Goal: Information Seeking & Learning: Compare options

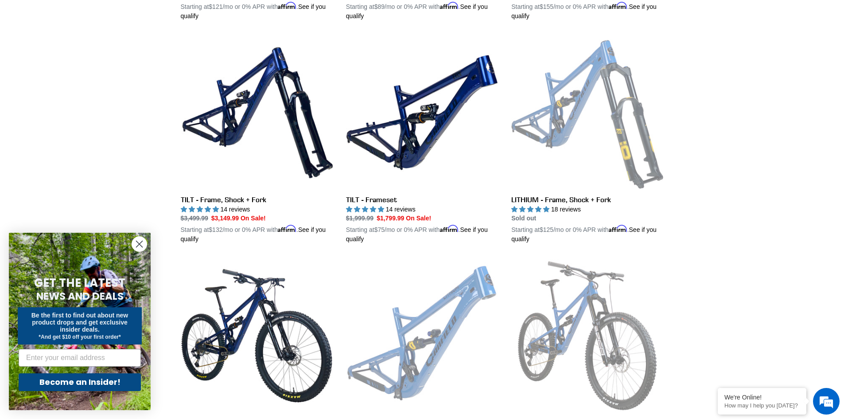
scroll to position [881, 0]
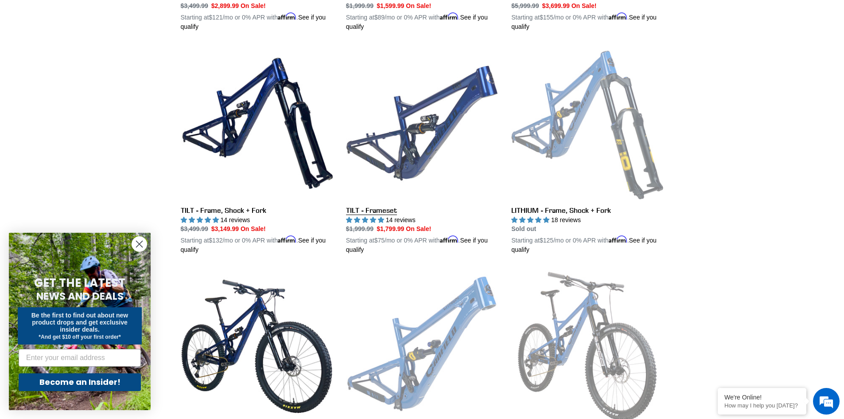
click at [429, 119] on link "TILT - Frameset" at bounding box center [422, 150] width 152 height 207
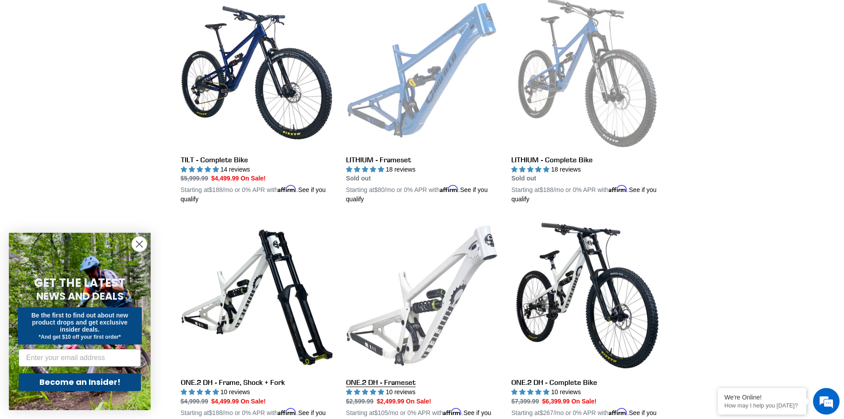
scroll to position [1274, 0]
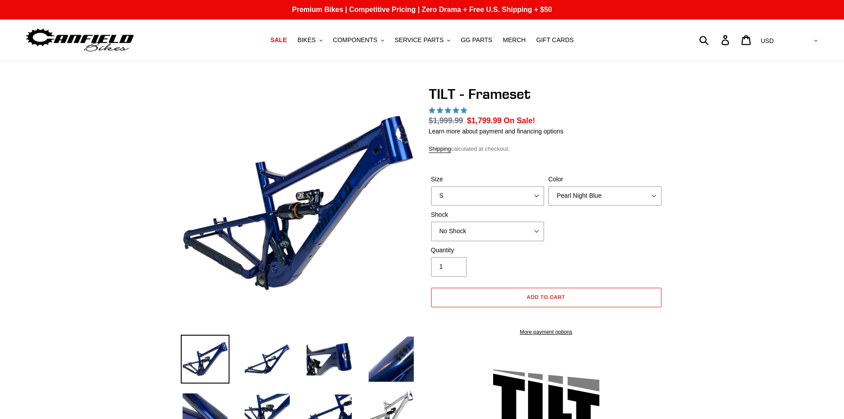
select select "highest-rating"
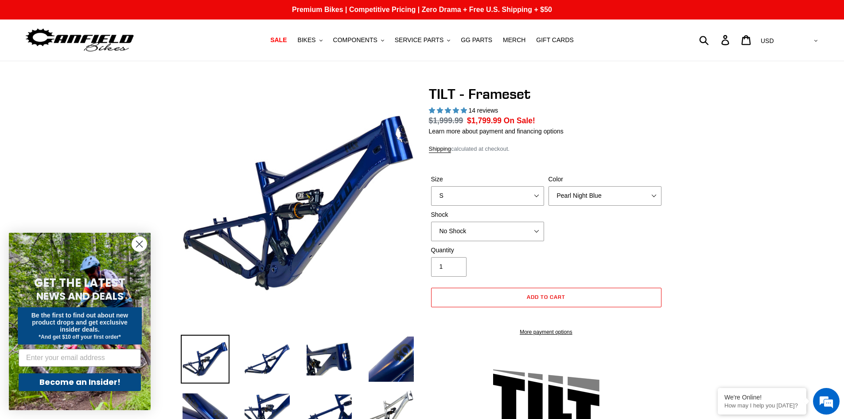
click at [141, 240] on circle "Close dialog" at bounding box center [139, 244] width 15 height 15
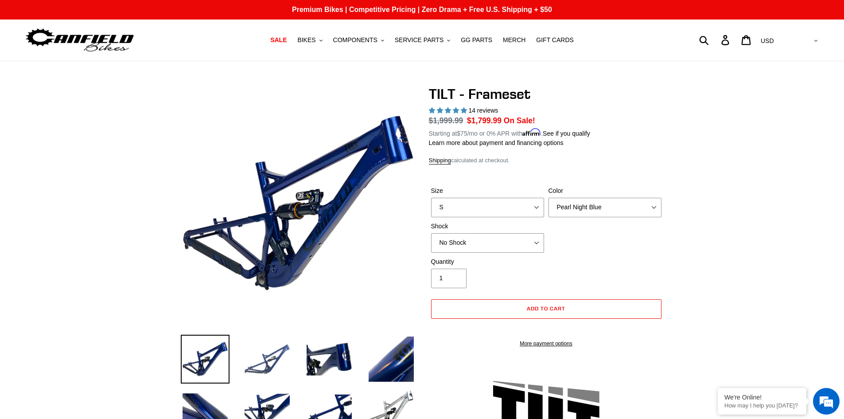
click at [278, 355] on img at bounding box center [267, 359] width 49 height 49
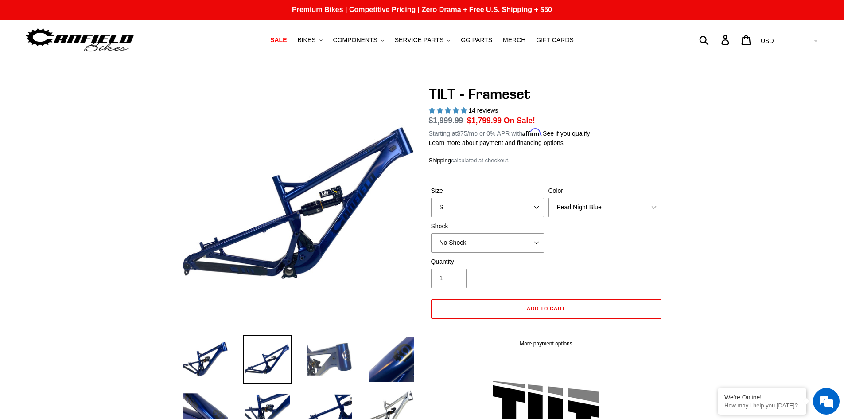
click at [316, 359] on img at bounding box center [329, 359] width 49 height 49
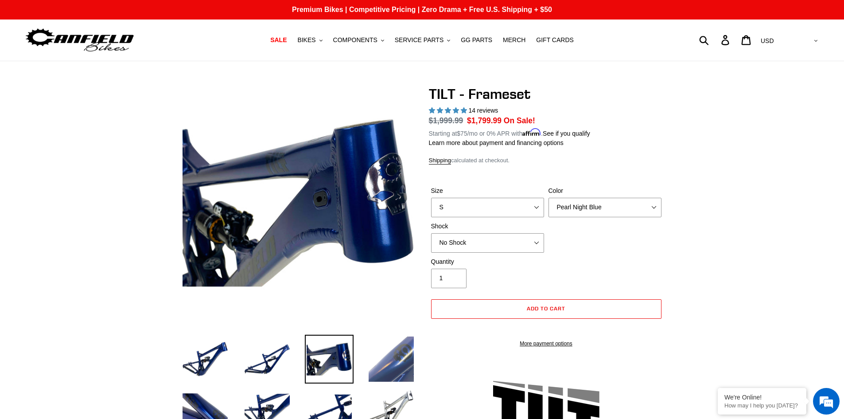
click at [408, 354] on img at bounding box center [391, 359] width 49 height 49
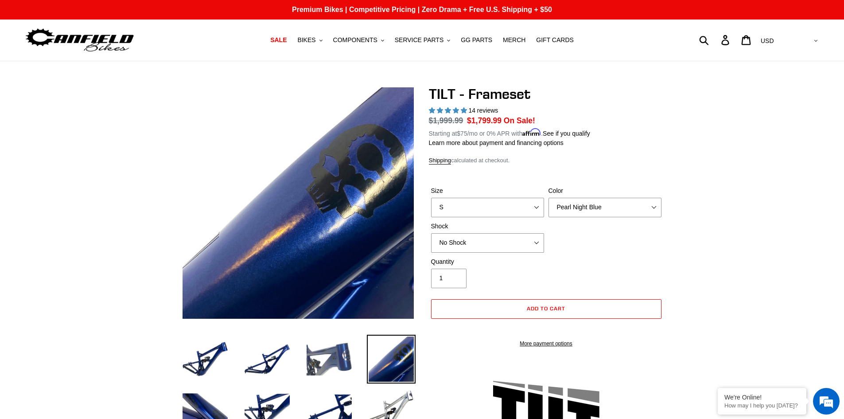
click at [344, 351] on img at bounding box center [329, 359] width 49 height 49
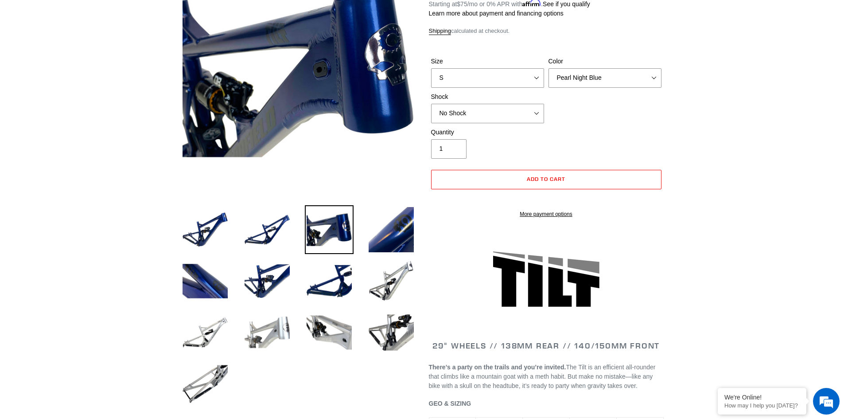
scroll to position [133, 0]
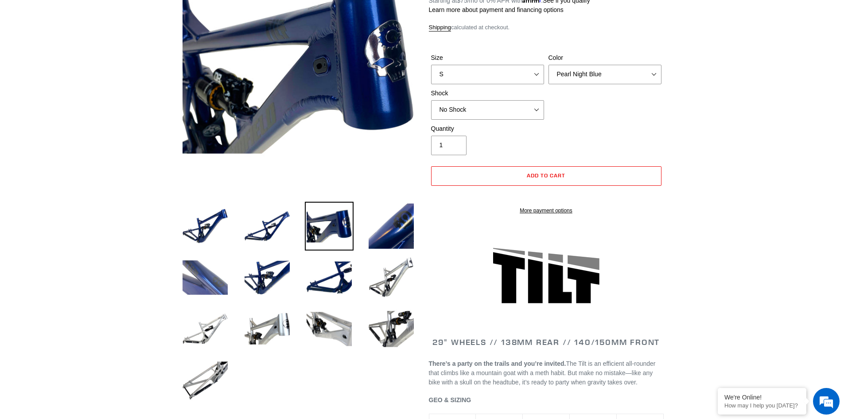
click at [223, 287] on img at bounding box center [205, 277] width 49 height 49
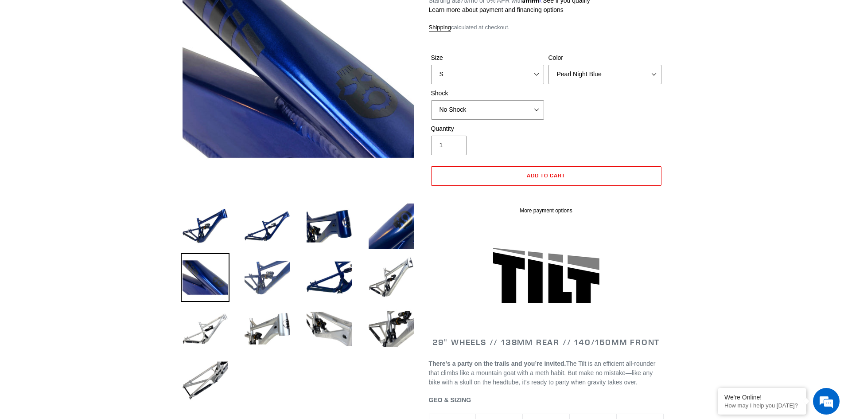
click at [270, 278] on img at bounding box center [267, 277] width 49 height 49
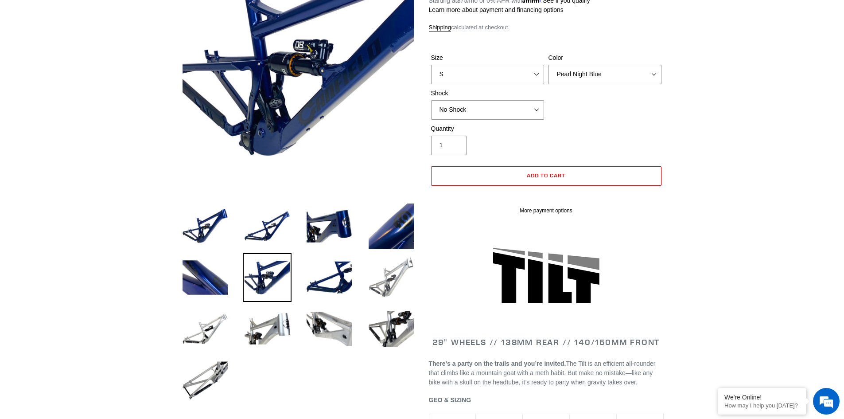
click at [388, 281] on img at bounding box center [391, 277] width 49 height 49
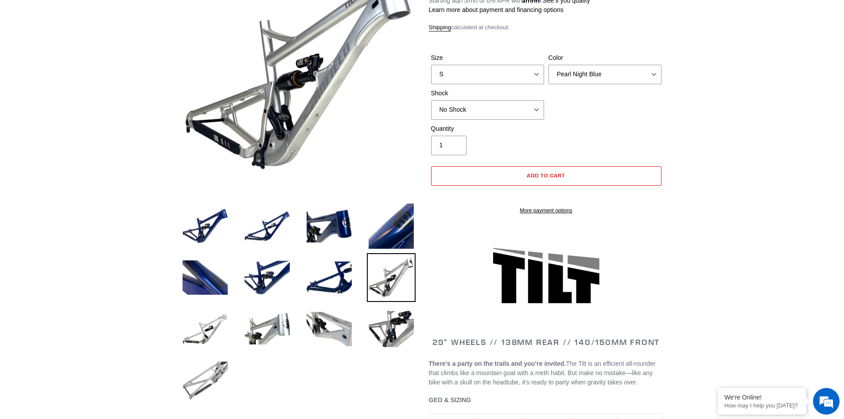
click at [207, 382] on img at bounding box center [205, 380] width 49 height 49
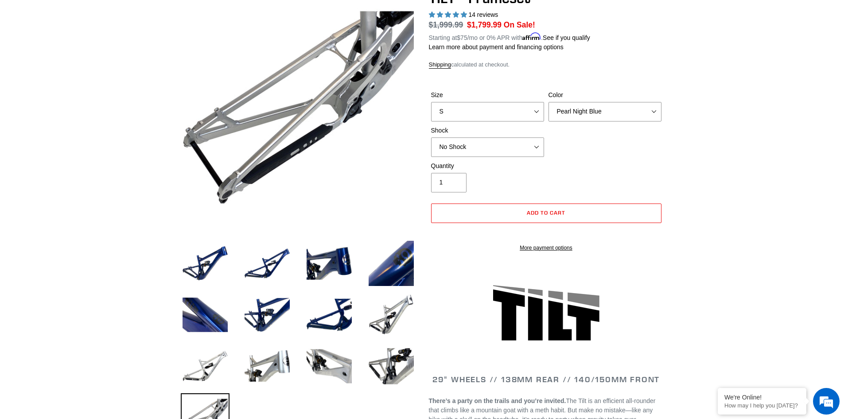
scroll to position [177, 0]
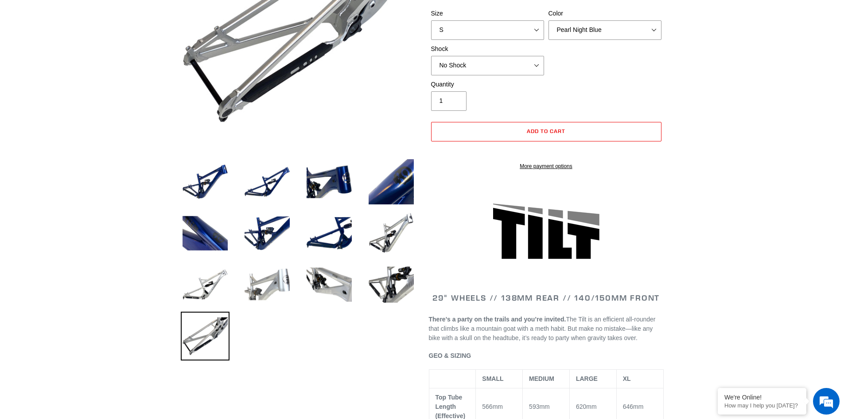
click at [269, 281] on img at bounding box center [267, 284] width 49 height 49
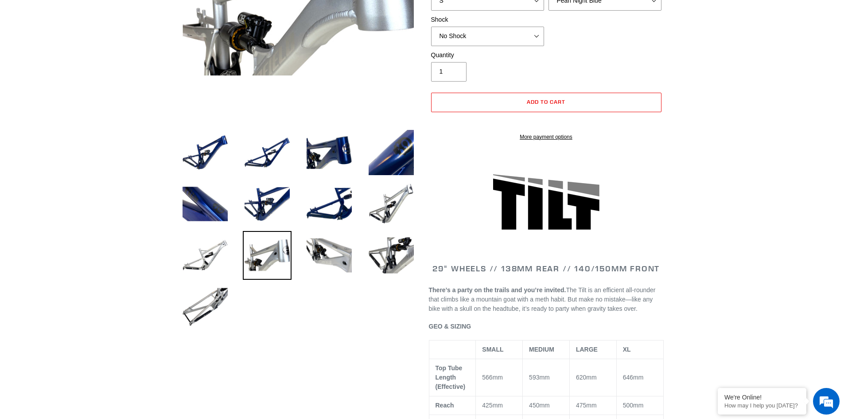
scroll to position [222, 0]
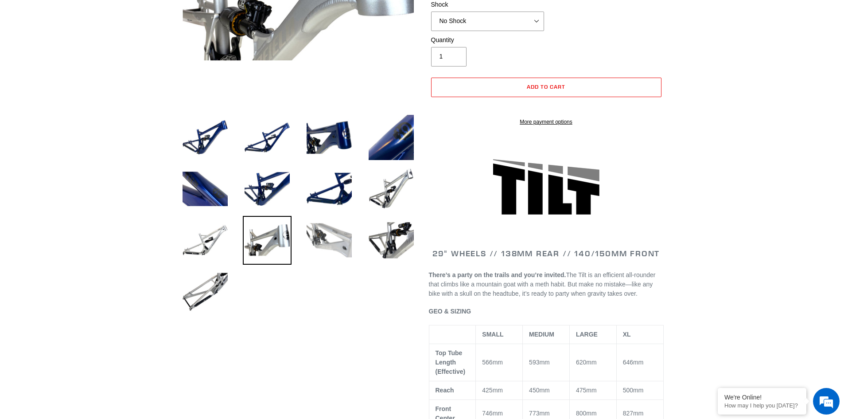
click at [338, 257] on img at bounding box center [329, 240] width 49 height 49
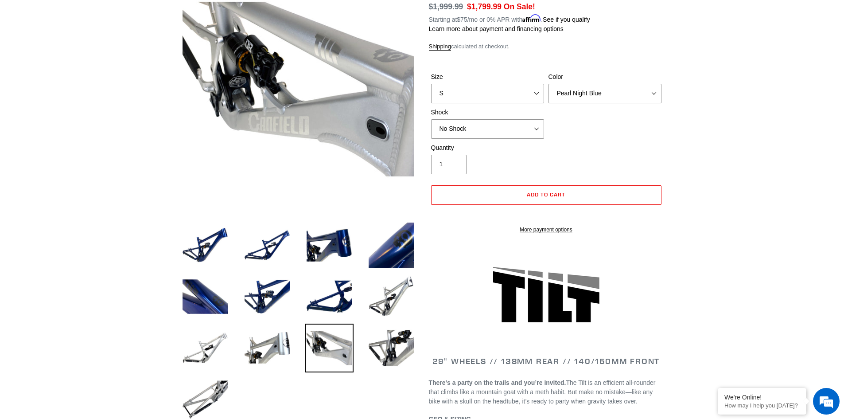
scroll to position [89, 0]
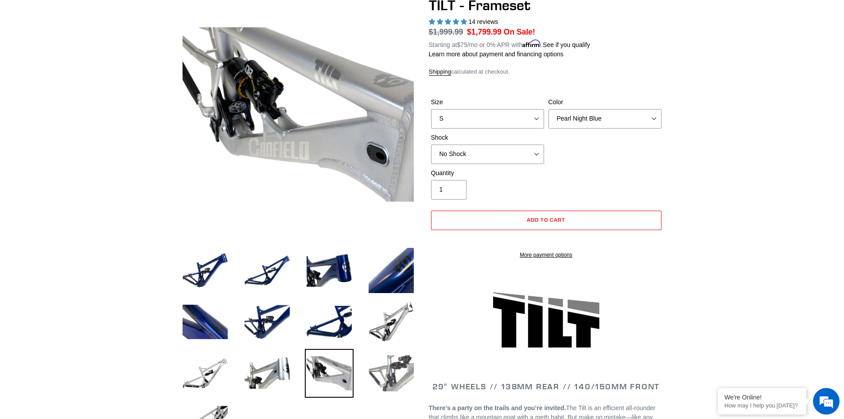
drag, startPoint x: 386, startPoint y: 371, endPoint x: 379, endPoint y: 363, distance: 10.0
click at [386, 370] on img at bounding box center [391, 373] width 49 height 49
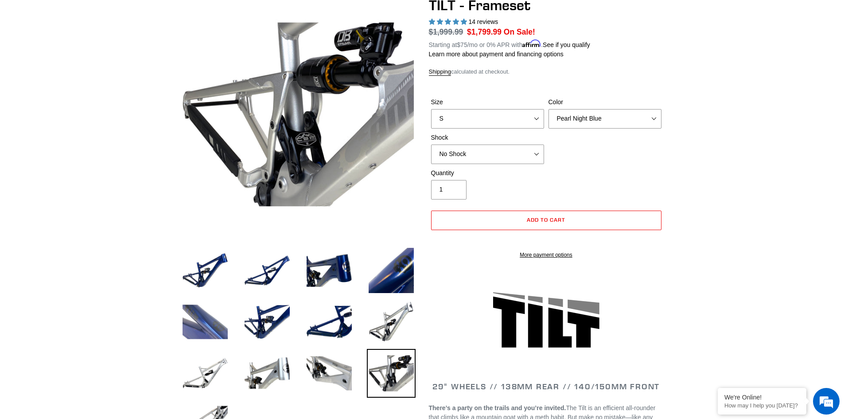
click at [203, 321] on img at bounding box center [205, 321] width 49 height 49
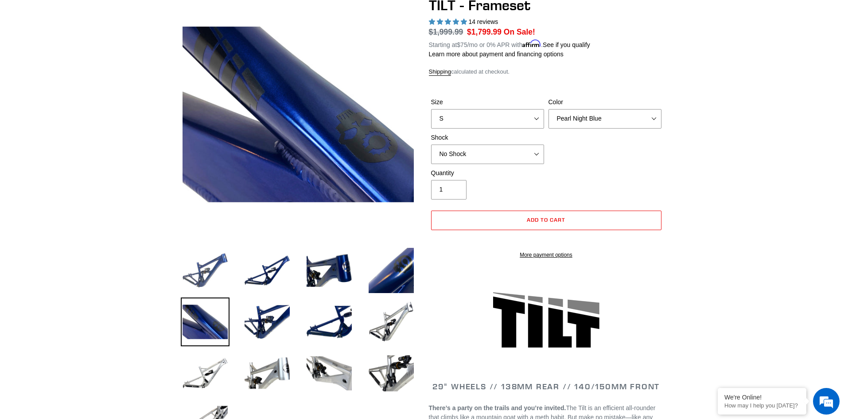
drag, startPoint x: 212, startPoint y: 273, endPoint x: 215, endPoint y: 269, distance: 5.3
click at [212, 273] on img at bounding box center [205, 270] width 49 height 49
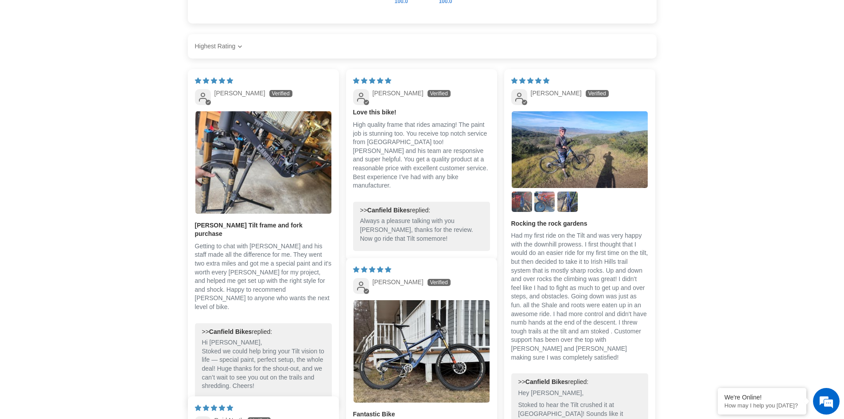
scroll to position [1583, 0]
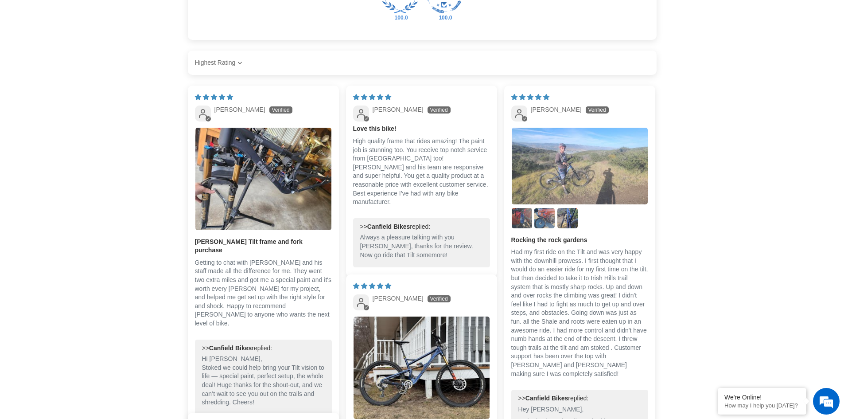
click at [599, 155] on img "Link to user picture 1" at bounding box center [580, 166] width 136 height 77
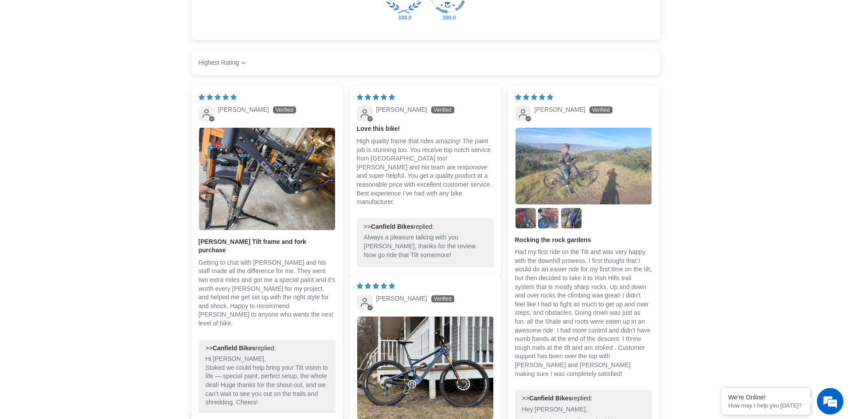
scroll to position [0, 0]
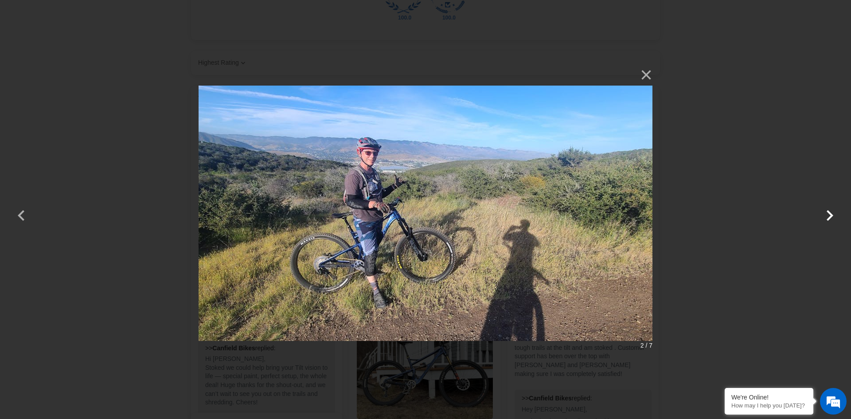
click at [829, 210] on button "button" at bounding box center [829, 209] width 21 height 21
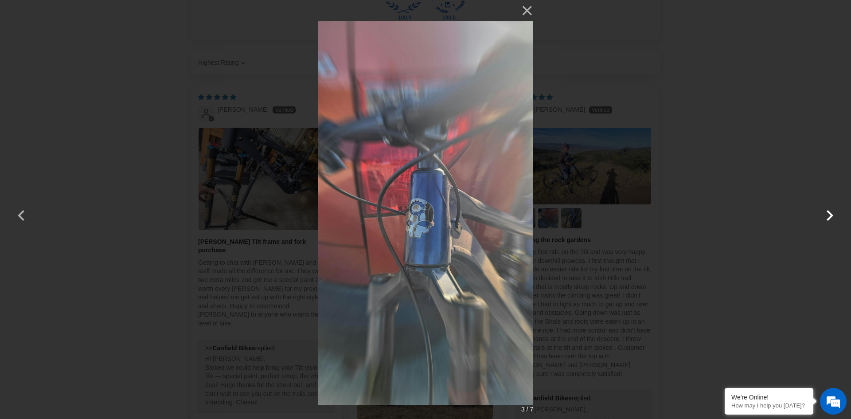
click at [829, 209] on button "button" at bounding box center [829, 209] width 21 height 21
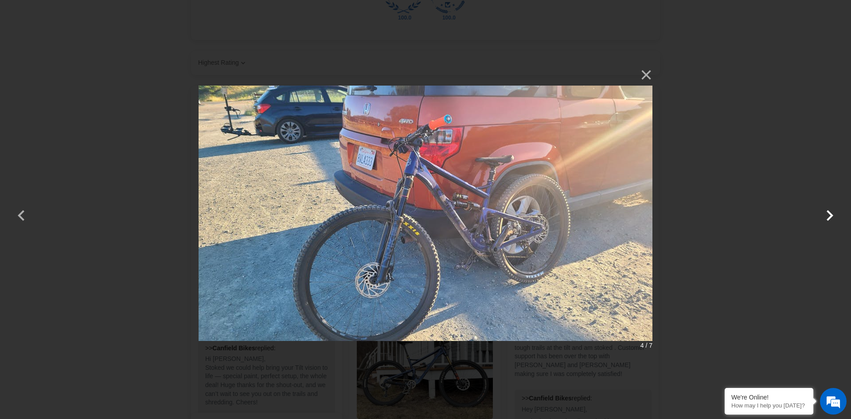
click at [827, 209] on button "button" at bounding box center [829, 209] width 21 height 21
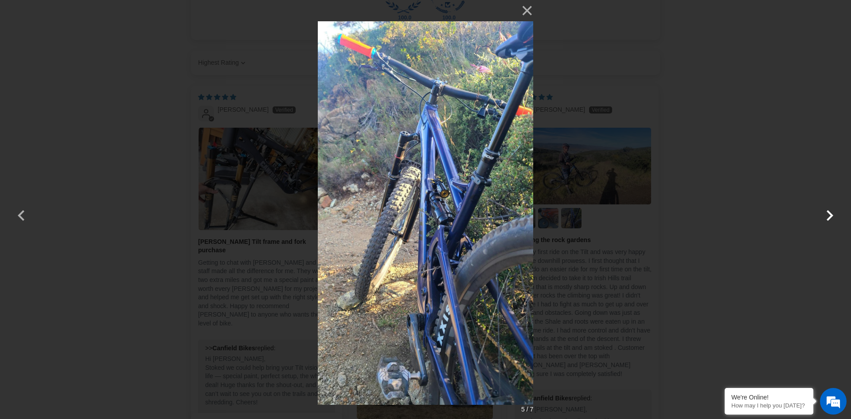
click at [824, 208] on button "button" at bounding box center [829, 209] width 21 height 21
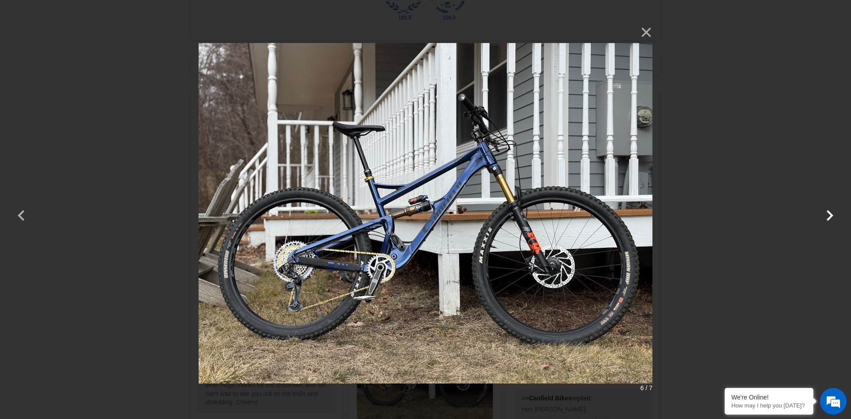
click at [827, 215] on button "button" at bounding box center [829, 209] width 21 height 21
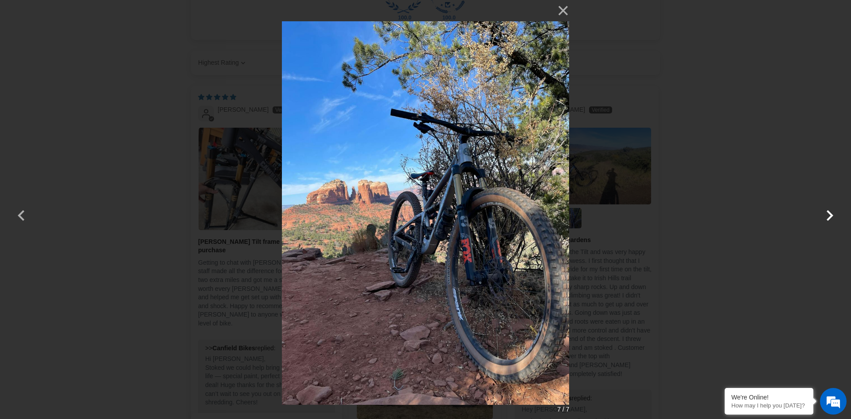
click at [827, 214] on button "button" at bounding box center [829, 209] width 21 height 21
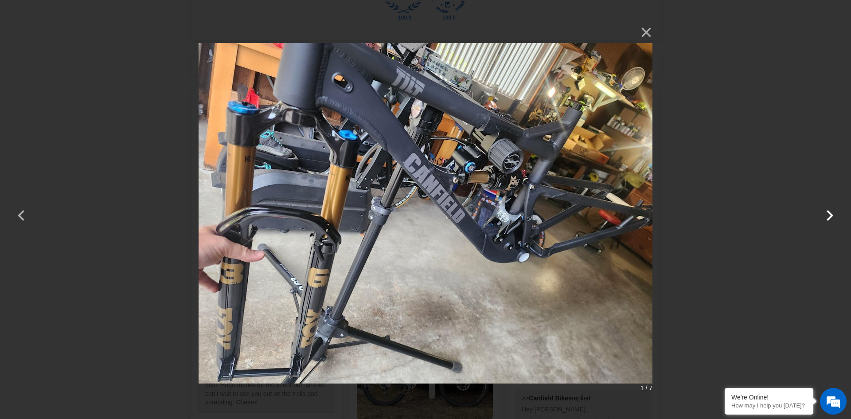
click at [829, 214] on button "button" at bounding box center [829, 209] width 21 height 21
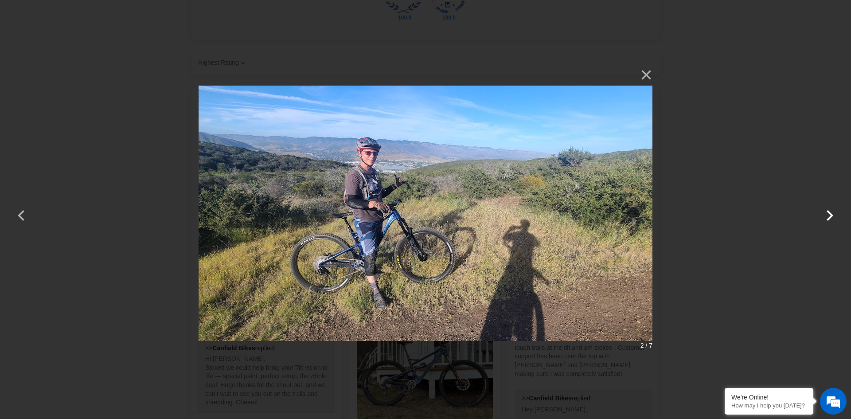
click at [829, 212] on button "button" at bounding box center [829, 209] width 21 height 21
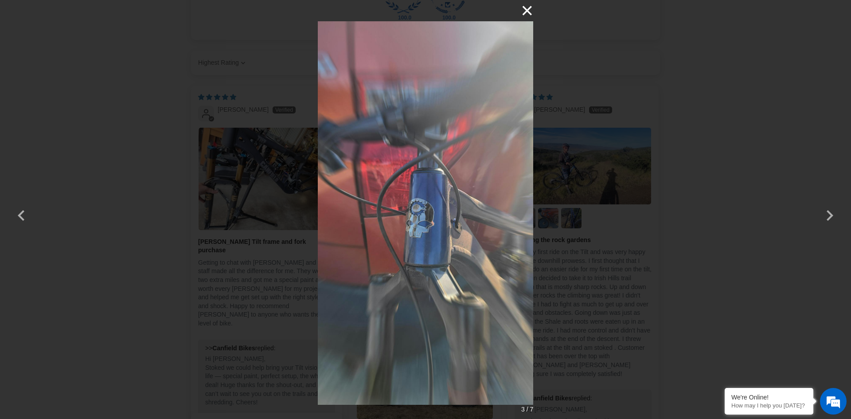
click at [527, 9] on button "×" at bounding box center [522, 10] width 21 height 21
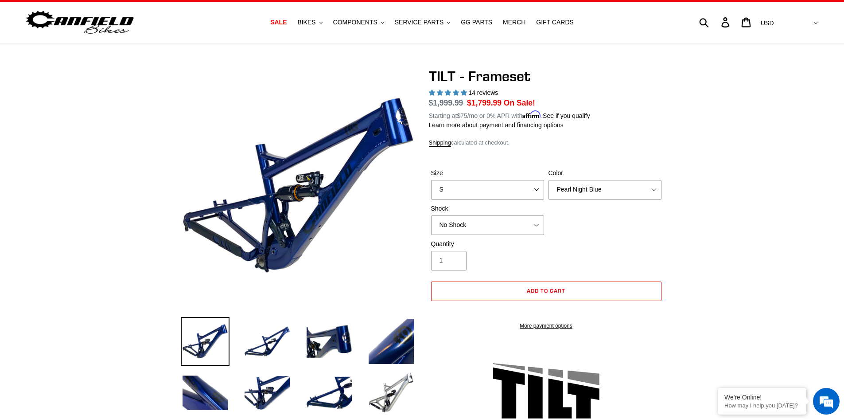
scroll to position [27, 0]
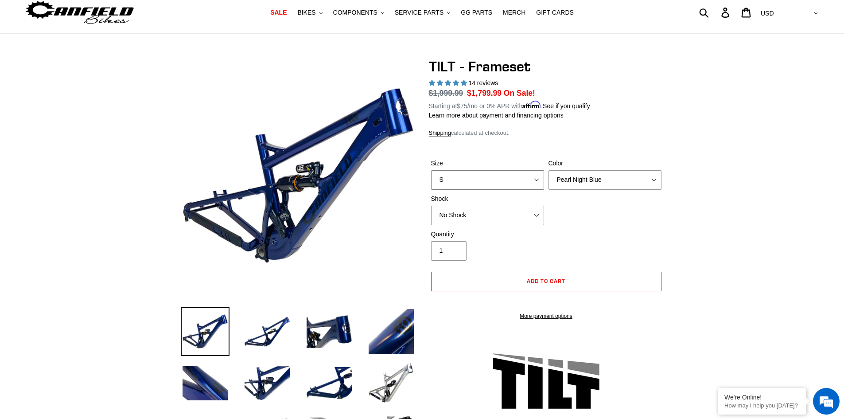
click at [521, 179] on select "S M L XL" at bounding box center [487, 179] width 113 height 19
select select "L"
click at [431, 170] on select "S M L XL" at bounding box center [487, 179] width 113 height 19
click at [604, 178] on select "Pearl Night Blue Stealth Silver" at bounding box center [605, 179] width 113 height 19
click at [549, 170] on select "Pearl Night Blue Stealth Silver" at bounding box center [605, 179] width 113 height 19
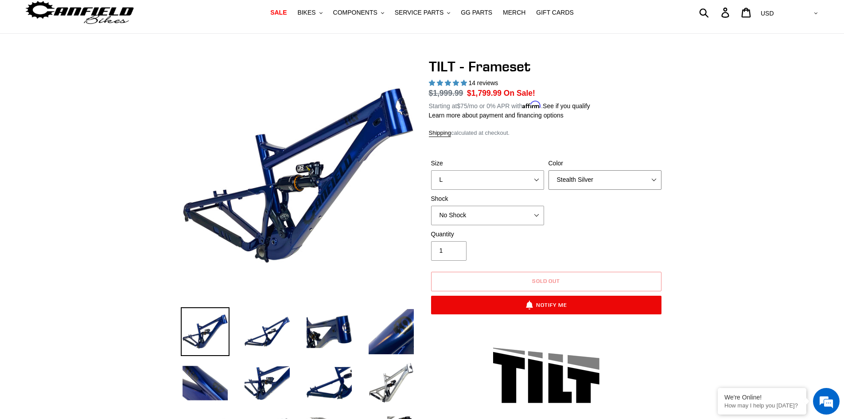
click at [604, 177] on select "Pearl Night Blue Stealth Silver" at bounding box center [605, 179] width 113 height 19
select select "Pearl Night Blue"
click at [549, 170] on select "Pearl Night Blue Stealth Silver" at bounding box center [605, 179] width 113 height 19
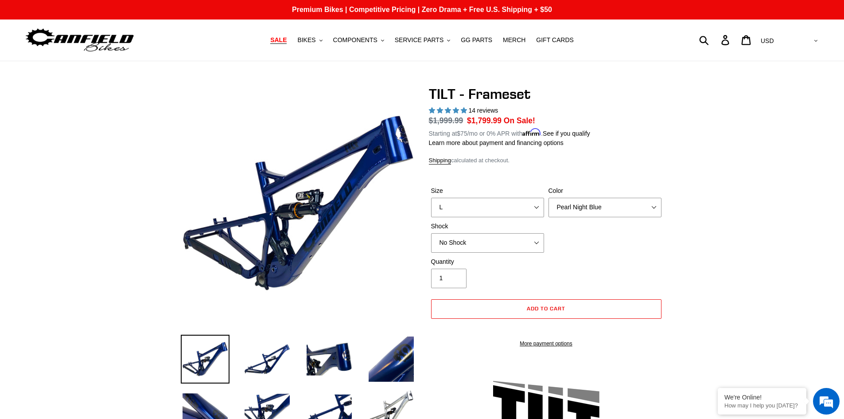
click at [291, 41] on link "SALE" at bounding box center [278, 40] width 25 height 12
click at [316, 40] on span "BIKES" at bounding box center [306, 40] width 18 height 8
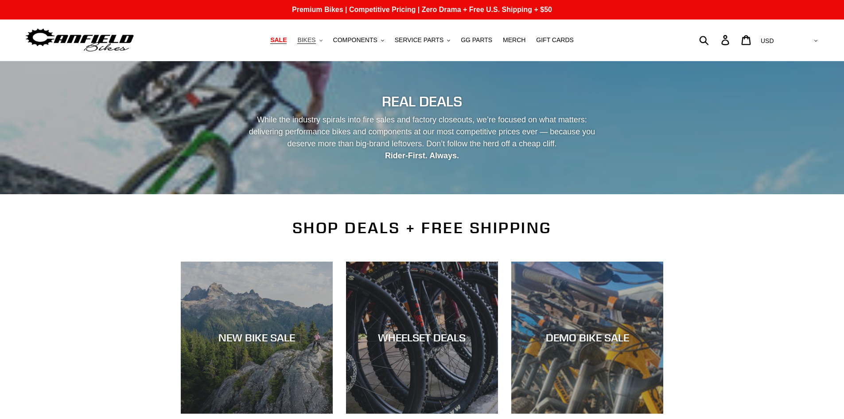
click at [327, 39] on button "BIKES .cls-1{fill:#231f20}" at bounding box center [310, 40] width 34 height 12
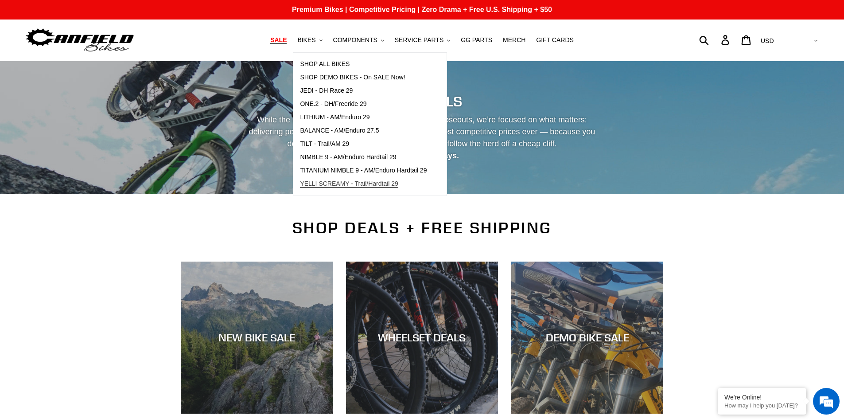
click at [344, 187] on span "YELLI SCREAMY - Trail/Hardtail 29" at bounding box center [349, 184] width 98 height 8
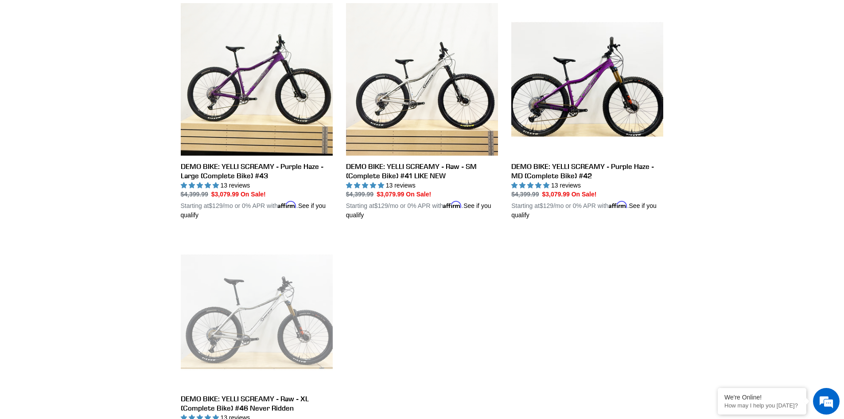
scroll to position [266, 0]
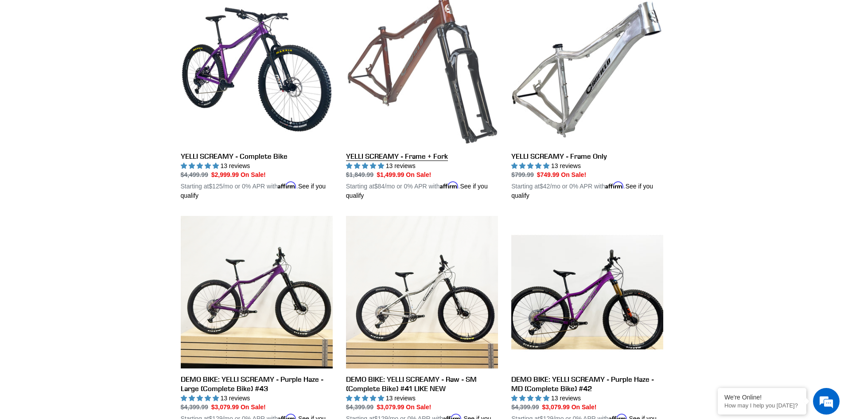
click at [426, 61] on link "YELLI SCREAMY - Frame + Fork" at bounding box center [422, 96] width 152 height 207
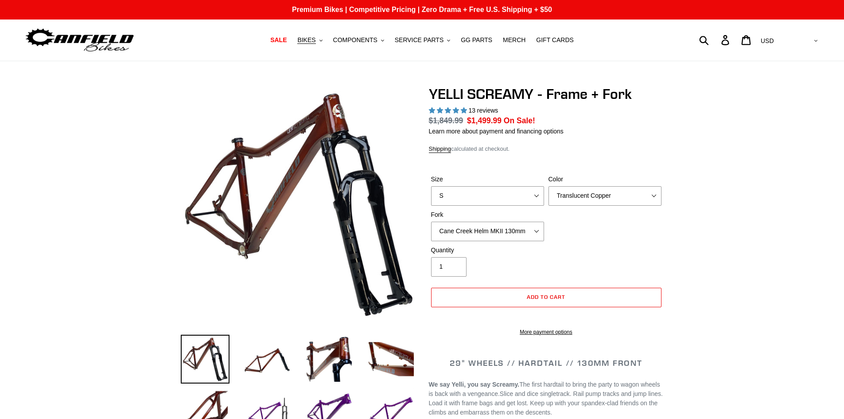
select select "highest-rating"
click at [519, 230] on select "Cane Creek Helm MKII 130mm Fox 34 SL Factory Grip X 130mm RockShox Pike Ultimat…" at bounding box center [487, 231] width 113 height 19
click at [431, 222] on select "Cane Creek Helm MKII 130mm Fox 34 SL Factory Grip X 130mm RockShox Pike Ultimat…" at bounding box center [487, 231] width 113 height 19
click at [517, 222] on select "Cane Creek Helm MKII 130mm Fox 34 SL Factory Grip X 130mm RockShox Pike Ultimat…" at bounding box center [487, 231] width 113 height 19
click at [431, 222] on select "Cane Creek Helm MKII 130mm Fox 34 SL Factory Grip X 130mm RockShox Pike Ultimat…" at bounding box center [487, 231] width 113 height 19
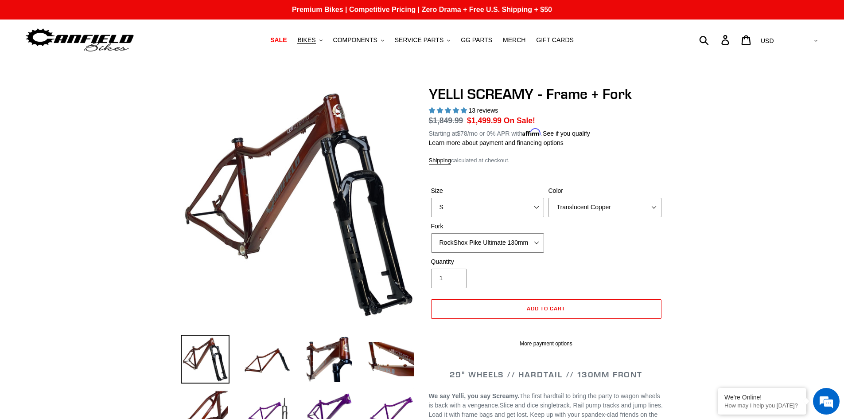
click at [506, 240] on select "Cane Creek Helm MKII 130mm Fox 34 SL Factory Grip X 130mm RockShox Pike Ultimat…" at bounding box center [487, 242] width 113 height 19
click at [431, 233] on select "Cane Creek Helm MKII 130mm Fox 34 SL Factory Grip X 130mm RockShox Pike Ultimat…" at bounding box center [487, 242] width 113 height 19
click at [529, 234] on select "Cane Creek Helm MKII 130mm Fox 34 SL Factory Grip X 130mm RockShox Pike Ultimat…" at bounding box center [487, 242] width 113 height 19
click at [431, 233] on select "Cane Creek Helm MKII 130mm Fox 34 SL Factory Grip X 130mm RockShox Pike Ultimat…" at bounding box center [487, 242] width 113 height 19
click at [536, 243] on select "Cane Creek Helm MKII 130mm Fox 34 SL Factory Grip X 130mm RockShox Pike Ultimat…" at bounding box center [487, 242] width 113 height 19
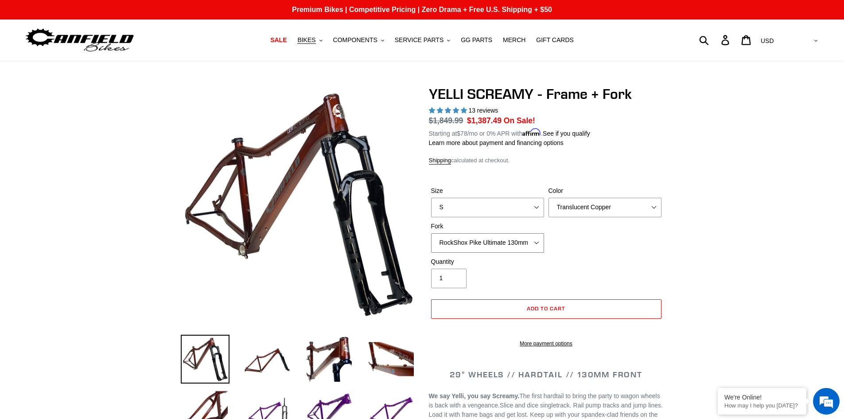
click at [431, 233] on select "Cane Creek Helm MKII 130mm Fox 34 SL Factory Grip X 130mm RockShox Pike Ultimat…" at bounding box center [487, 242] width 113 height 19
click at [529, 238] on select "Cane Creek Helm MKII 130mm Fox 34 SL Factory Grip X 130mm RockShox Pike Ultimat…" at bounding box center [487, 242] width 113 height 19
select select "Fox 34 SL Factory Grip X 130mm"
click at [431, 233] on select "Cane Creek Helm MKII 130mm Fox 34 SL Factory Grip X 130mm RockShox Pike Ultimat…" at bounding box center [487, 242] width 113 height 19
click at [597, 207] on select "Translucent Copper Purple Haze Raw" at bounding box center [605, 207] width 113 height 19
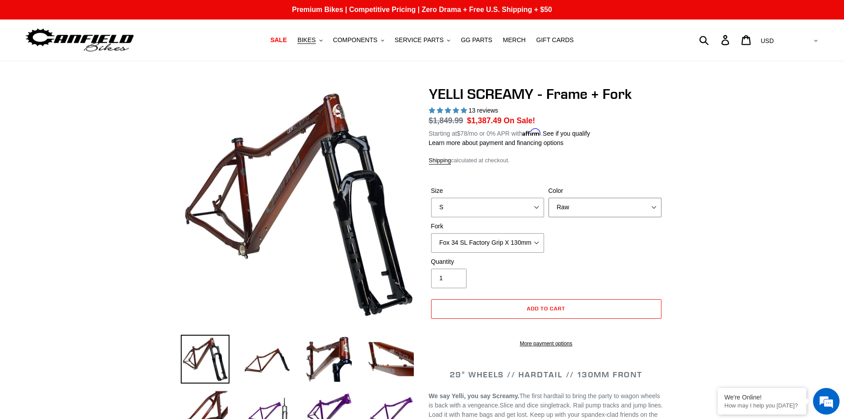
click at [549, 198] on select "Translucent Copper Purple Haze Raw" at bounding box center [605, 207] width 113 height 19
click at [586, 211] on select "Translucent Copper Purple Haze Raw" at bounding box center [605, 207] width 113 height 19
select select "Purple Haze"
click at [549, 198] on select "Translucent Copper Purple Haze Raw" at bounding box center [605, 207] width 113 height 19
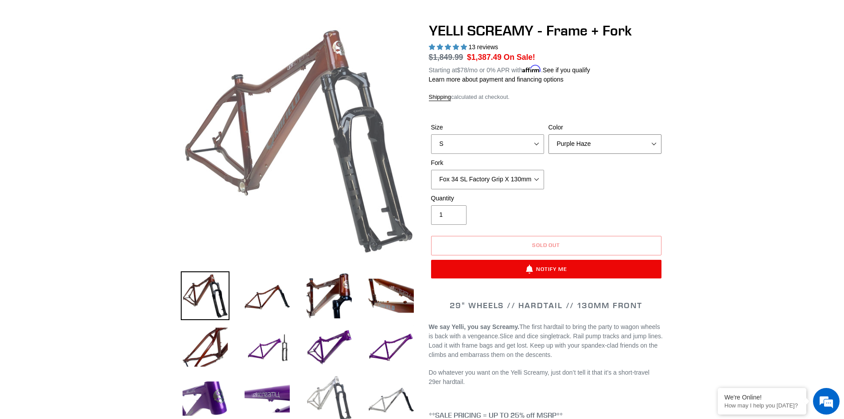
scroll to position [177, 0]
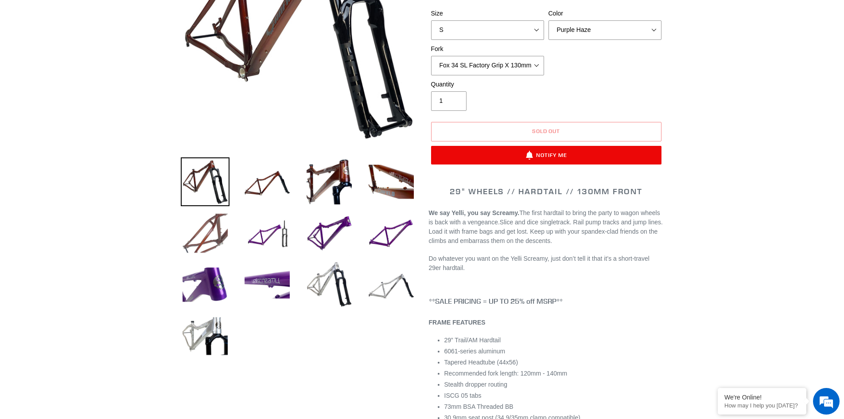
click at [216, 230] on img at bounding box center [205, 233] width 49 height 49
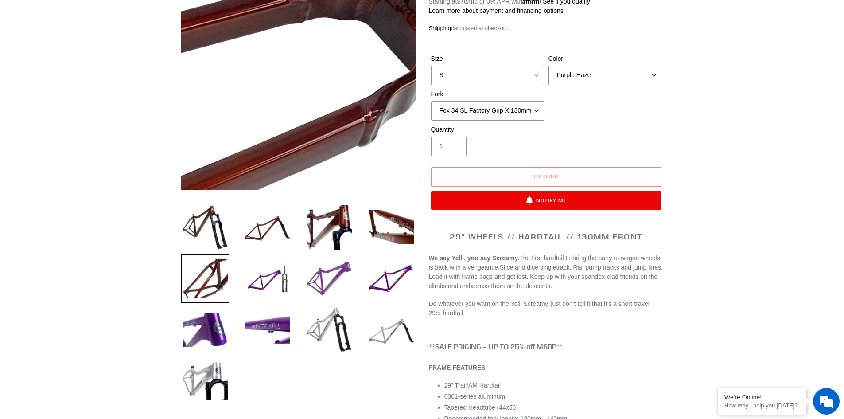
scroll to position [133, 0]
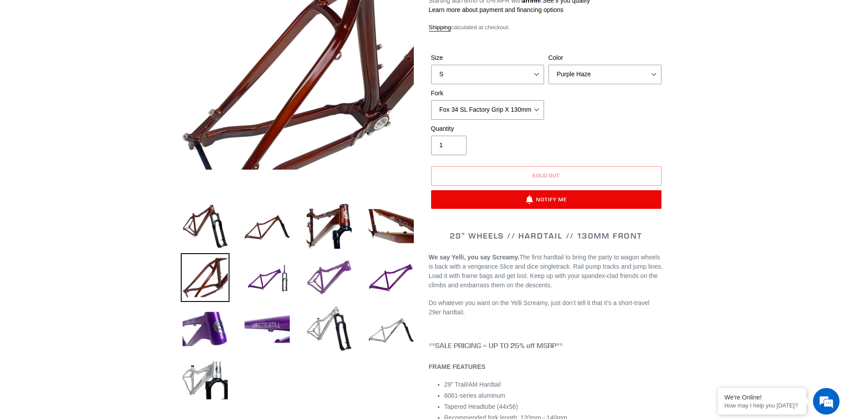
click at [332, 277] on img at bounding box center [329, 277] width 49 height 49
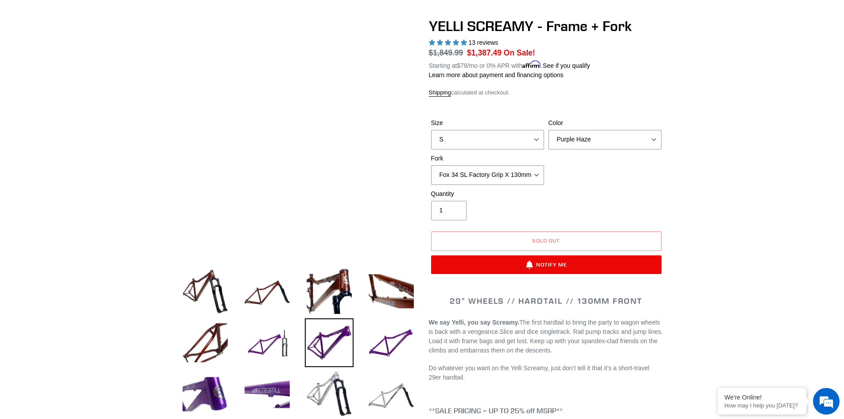
scroll to position [0, 0]
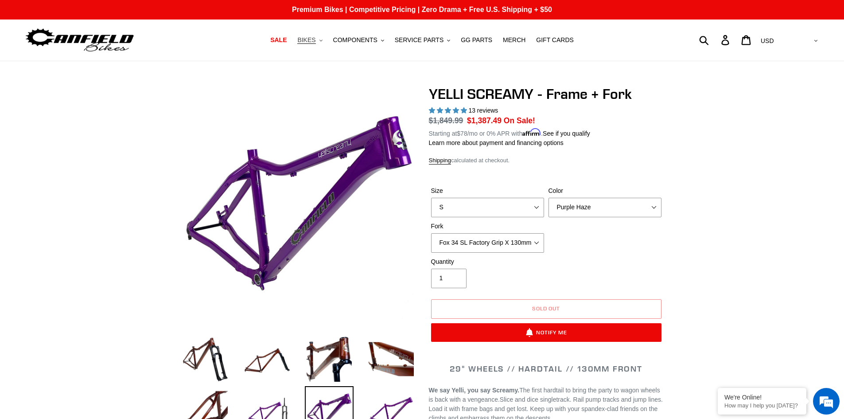
click at [323, 40] on icon ".cls-1{fill:#231f20}" at bounding box center [321, 40] width 3 height 3
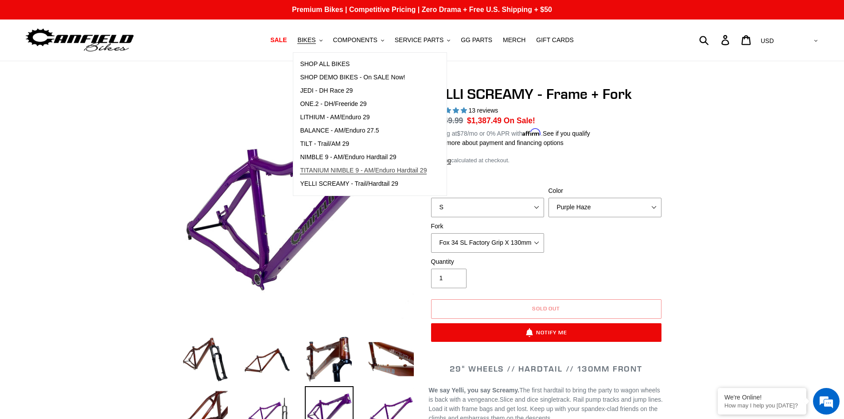
click at [339, 168] on span "TITANIUM NIMBLE 9 - AM/Enduro Hardtail 29" at bounding box center [363, 171] width 127 height 8
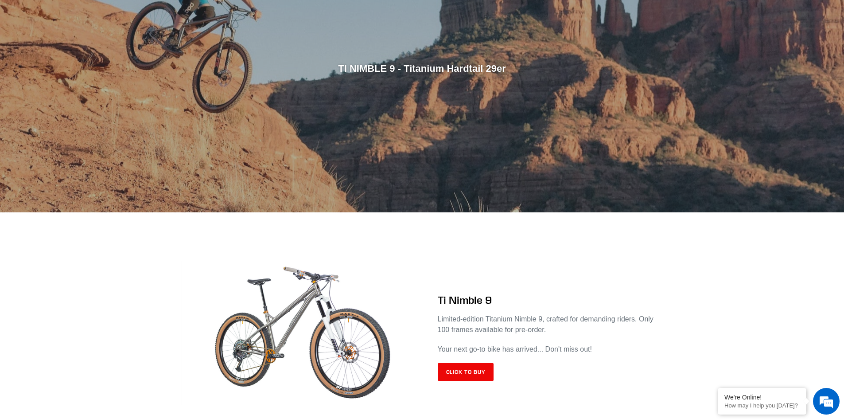
scroll to position [56, 0]
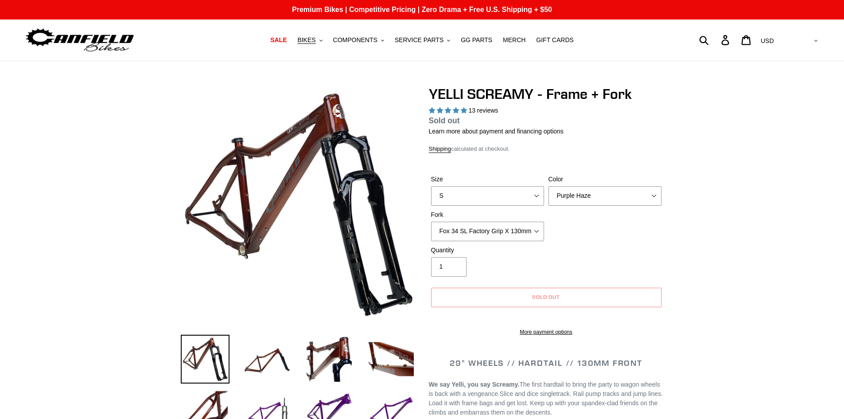
select select "highest-rating"
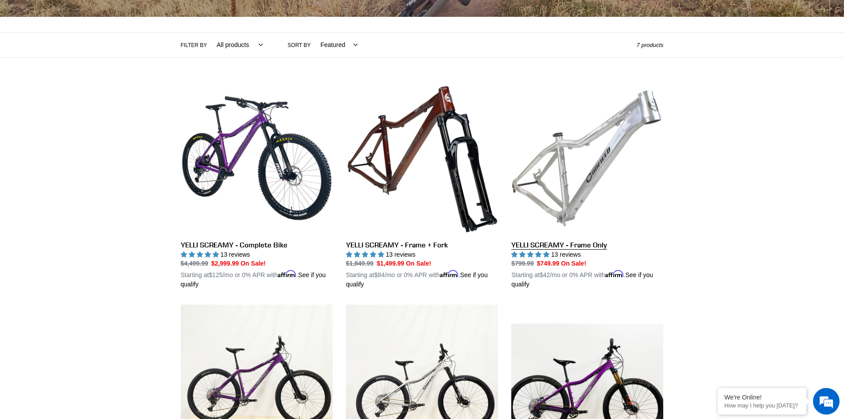
click at [633, 130] on link "YELLI SCREAMY - Frame Only" at bounding box center [587, 185] width 152 height 207
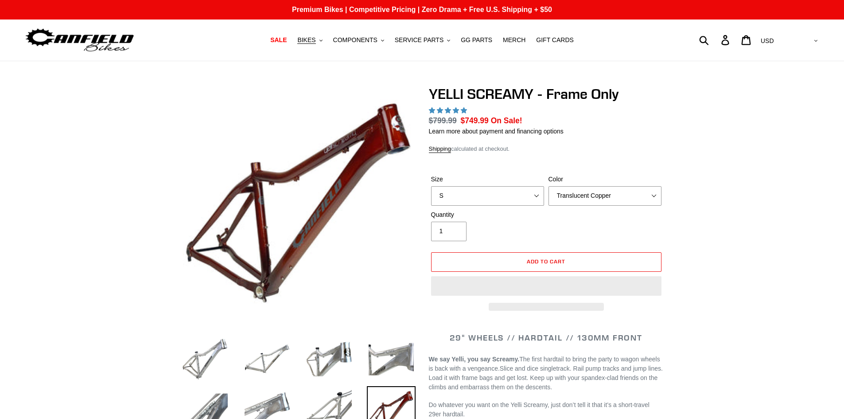
select select "highest-rating"
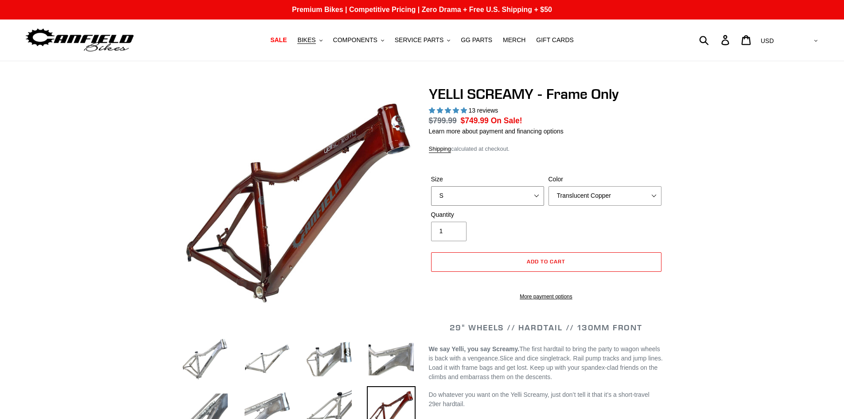
click at [526, 195] on select "S M L XL" at bounding box center [487, 195] width 113 height 19
select select "L"
click at [431, 186] on select "S M L XL" at bounding box center [487, 195] width 113 height 19
click at [585, 183] on div "Color Translucent Copper Purple Haze Raw" at bounding box center [604, 190] width 117 height 31
click at [588, 202] on select "Translucent Copper Purple Haze Raw" at bounding box center [605, 195] width 113 height 19
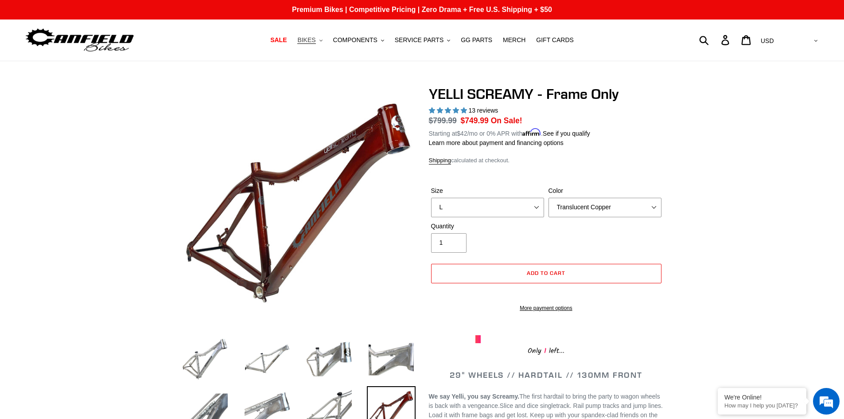
click at [311, 37] on span "BIKES" at bounding box center [306, 40] width 18 height 8
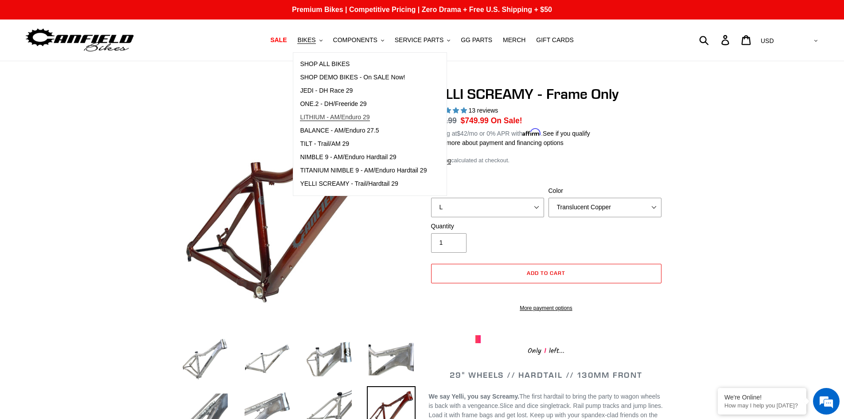
click at [347, 117] on span "LITHIUM - AM/Enduro 29" at bounding box center [335, 117] width 70 height 8
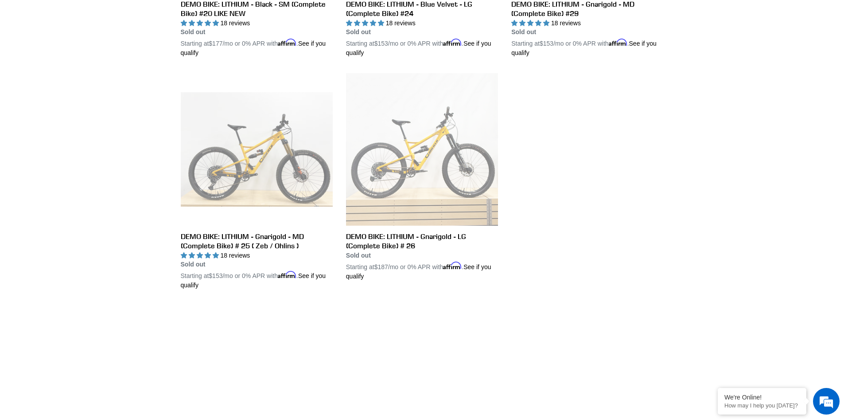
scroll to position [818, 0]
